Goal: Find specific page/section: Find specific page/section

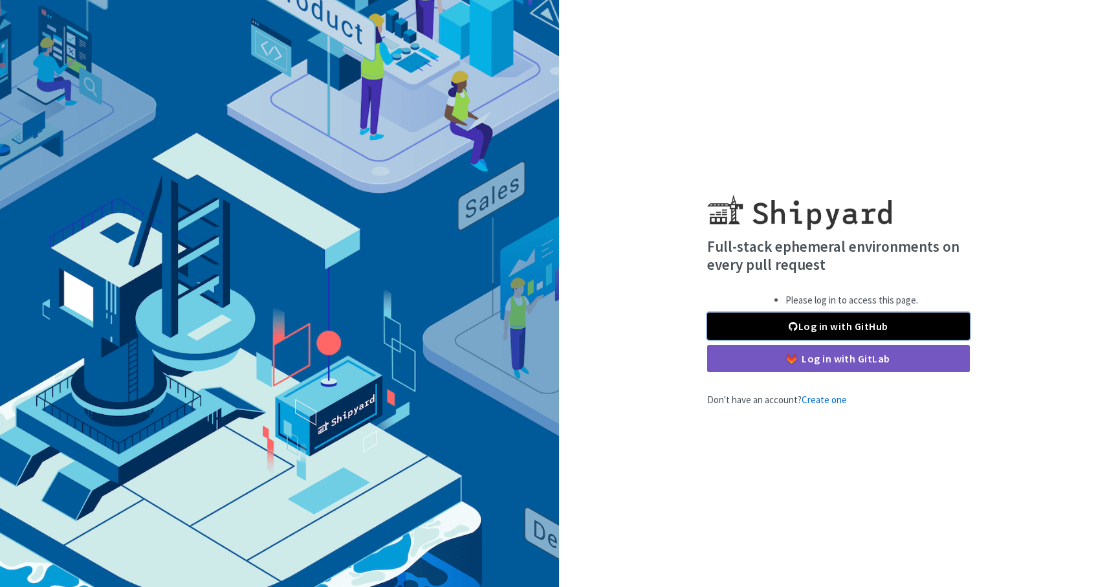
click at [831, 322] on link "Log in with GitHub" at bounding box center [838, 326] width 263 height 27
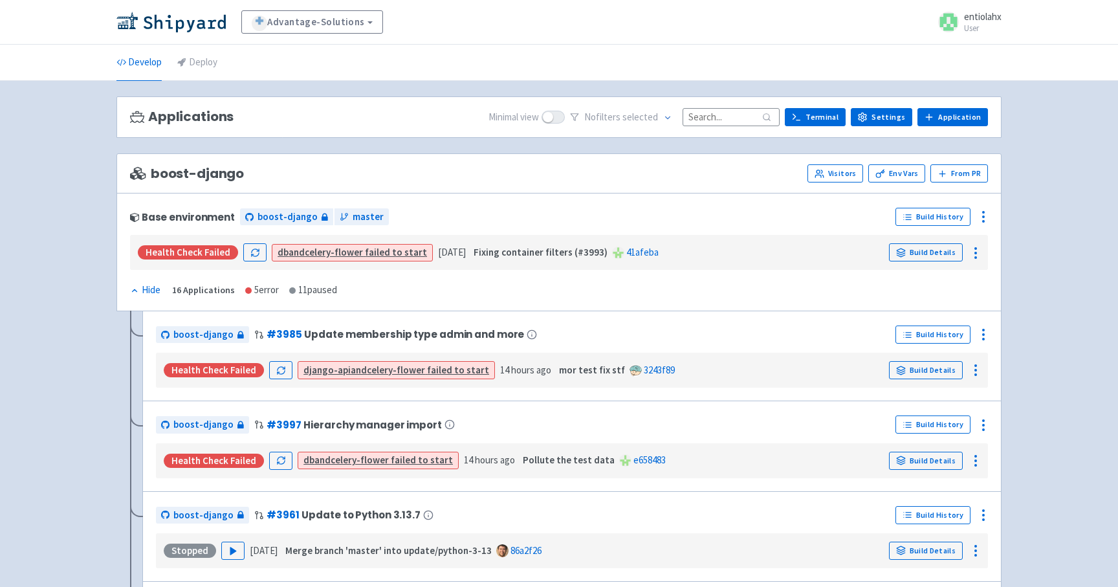
click at [727, 121] on input at bounding box center [731, 116] width 97 height 17
click at [742, 124] on input at bounding box center [731, 116] width 97 height 17
paste input "decline-reason-enhancements"
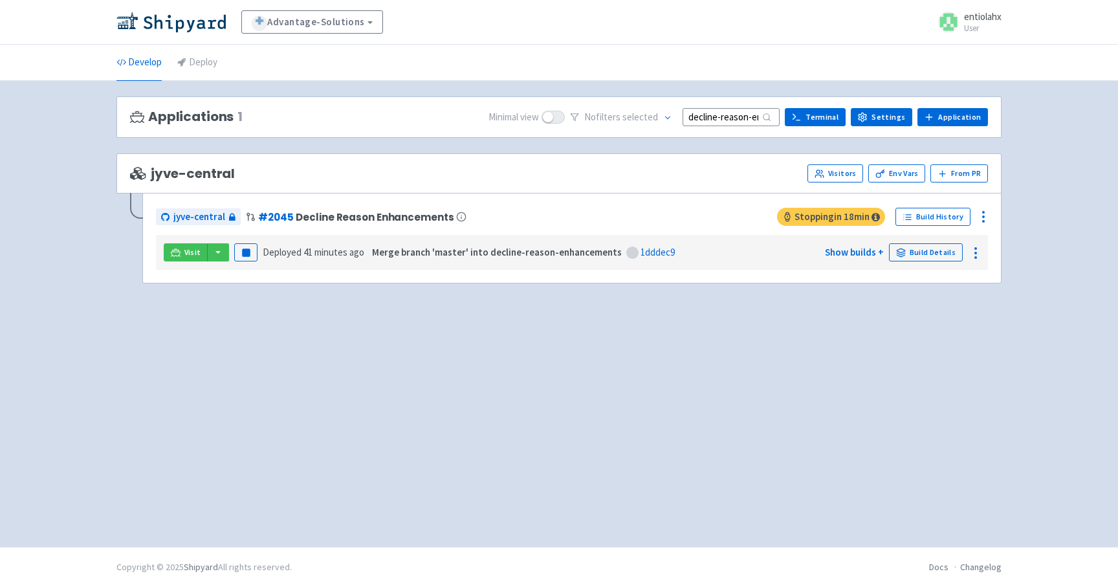
scroll to position [0, 53]
type input "decline-reason-enhancements"
click at [220, 250] on button "button" at bounding box center [218, 252] width 22 height 18
click at [261, 301] on link "jyve-central (react)" at bounding box center [273, 299] width 135 height 20
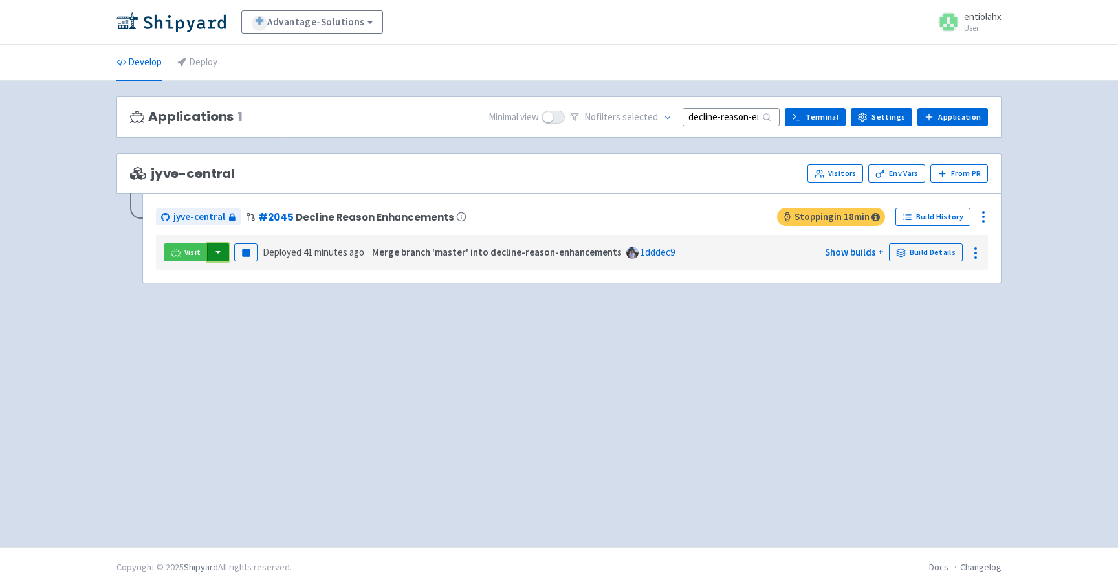
click at [220, 253] on button "button" at bounding box center [218, 252] width 22 height 18
click at [253, 296] on link "jyve-central (react)" at bounding box center [273, 299] width 135 height 20
click at [219, 253] on button "button" at bounding box center [218, 252] width 22 height 18
click at [260, 304] on link "jyve-central (react)" at bounding box center [273, 299] width 135 height 20
